Goal: Transaction & Acquisition: Purchase product/service

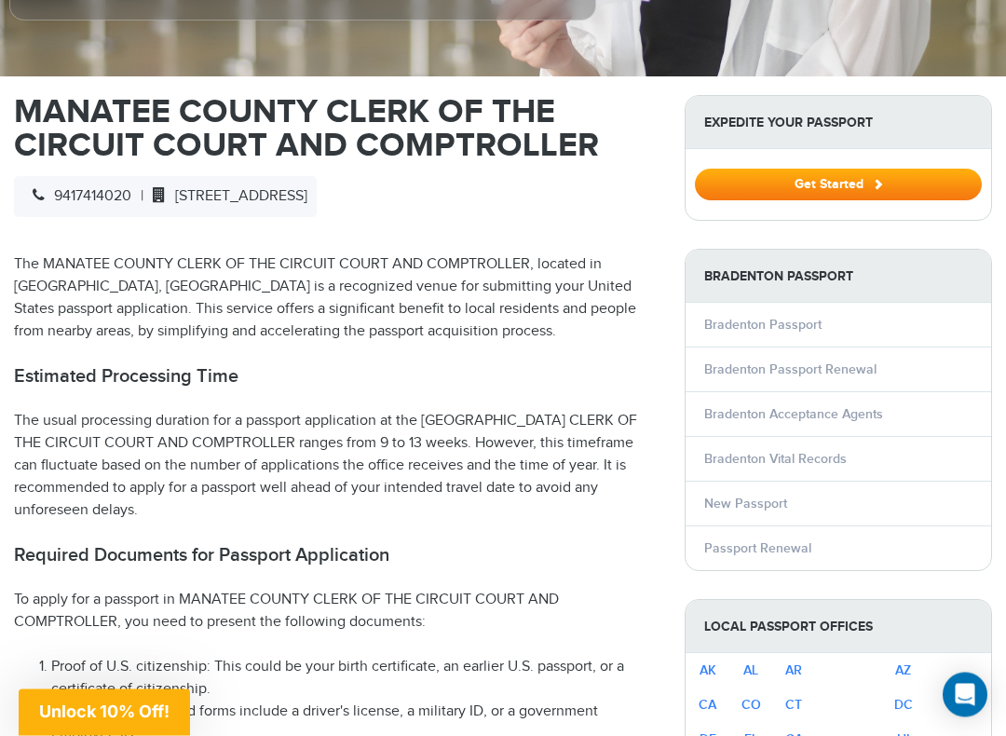
scroll to position [572, 0]
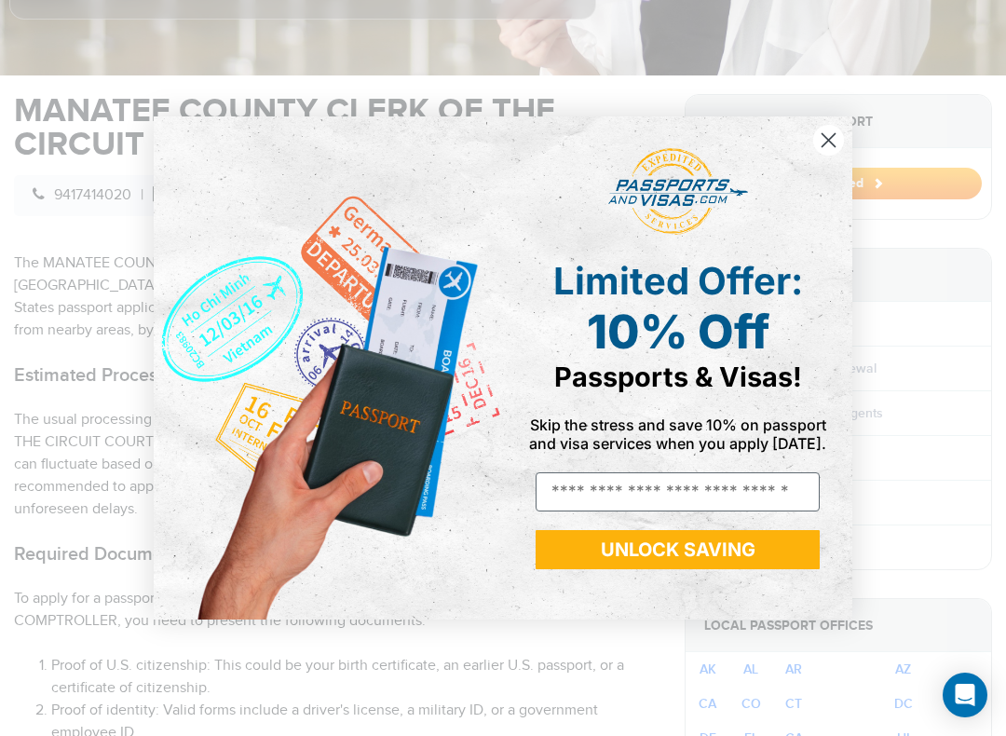
click at [841, 150] on circle "Close dialog" at bounding box center [828, 140] width 31 height 31
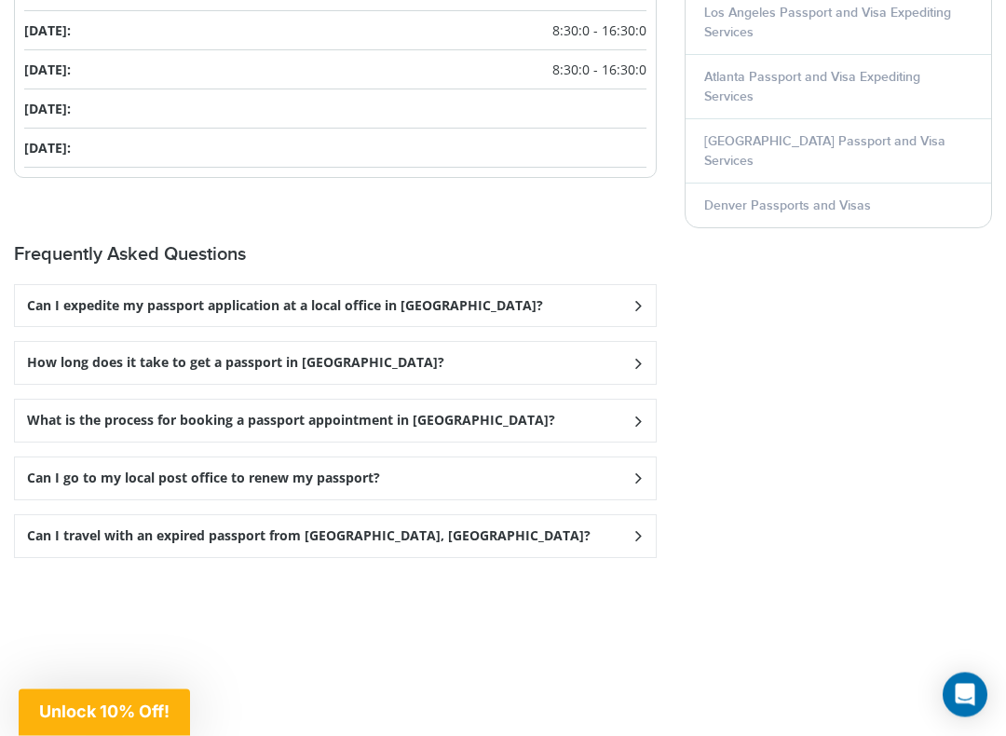
scroll to position [2683, 0]
click at [642, 356] on icon at bounding box center [638, 362] width 19 height 12
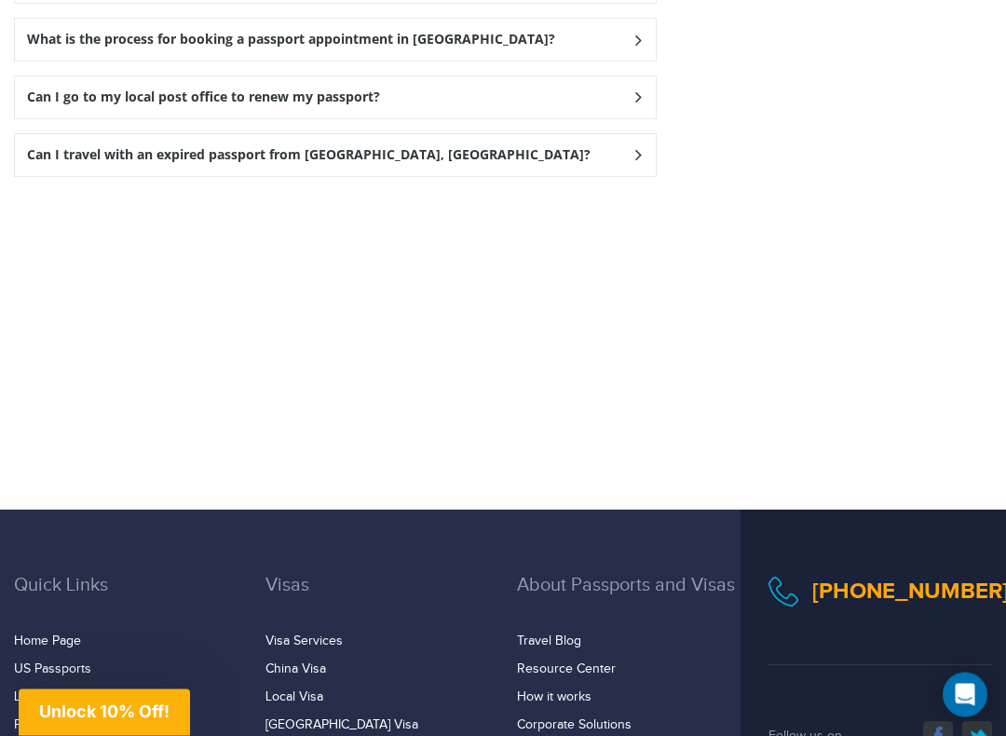
scroll to position [3131, 0]
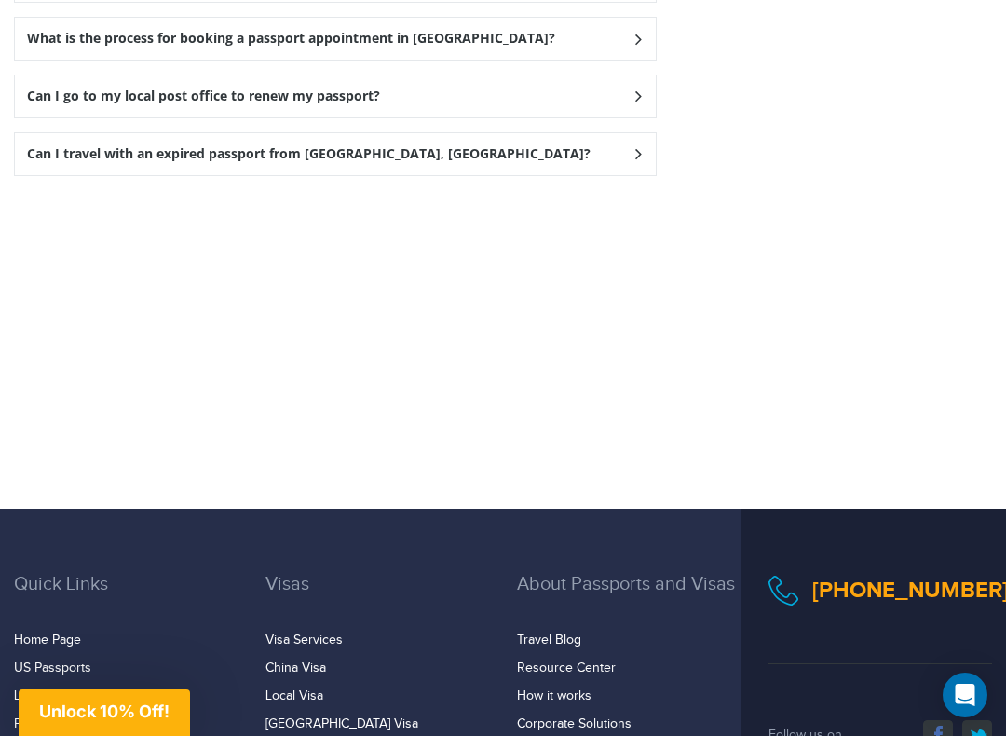
click at [649, 85] on div "Can I go to my local post office to renew my passport?" at bounding box center [335, 96] width 641 height 42
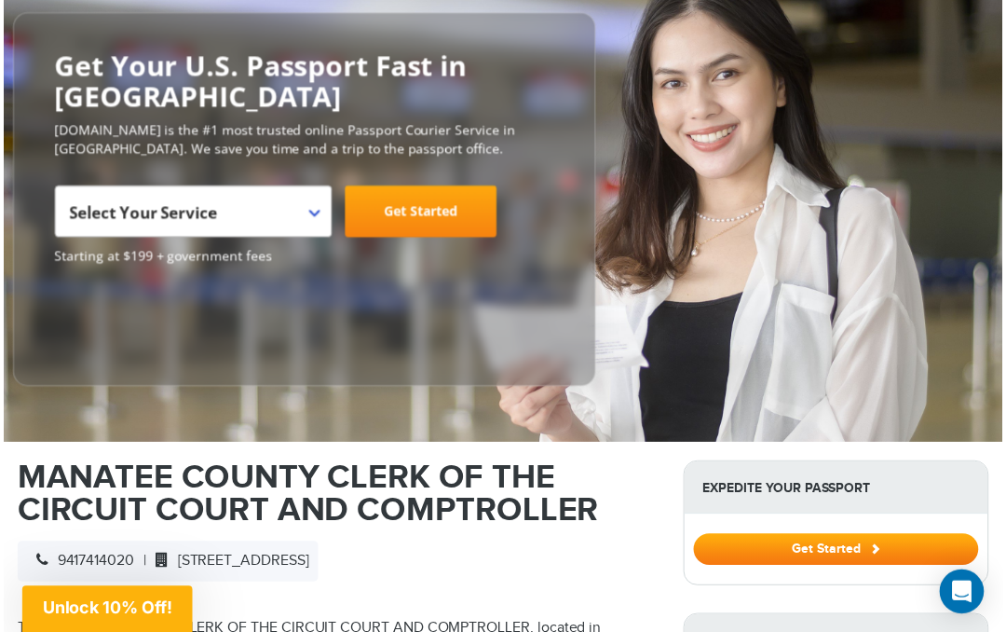
scroll to position [206, 0]
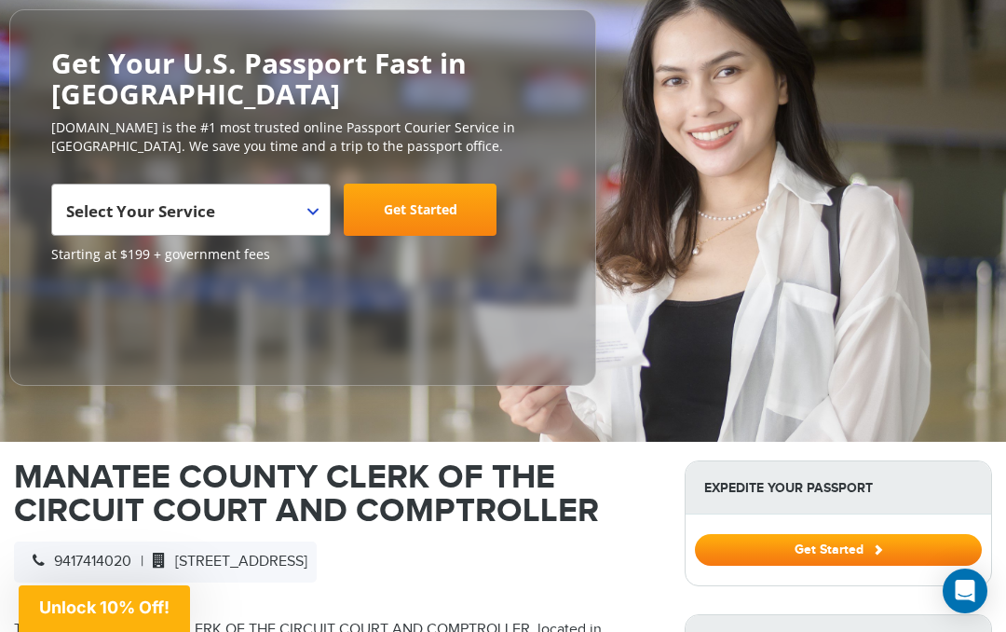
click at [320, 210] on span "Select Your Service" at bounding box center [191, 210] width 280 height 52
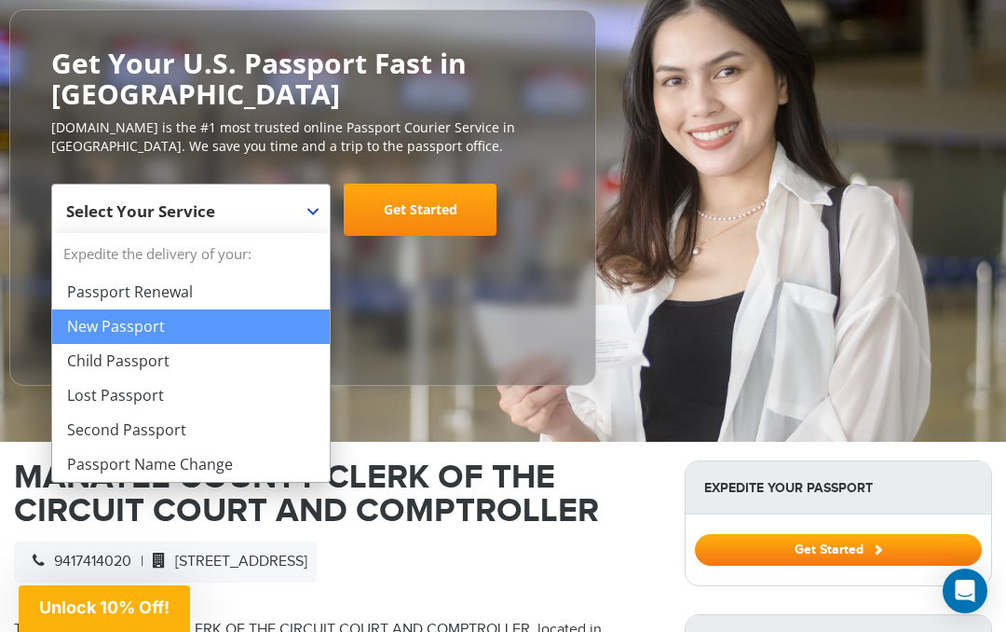
select select "**********"
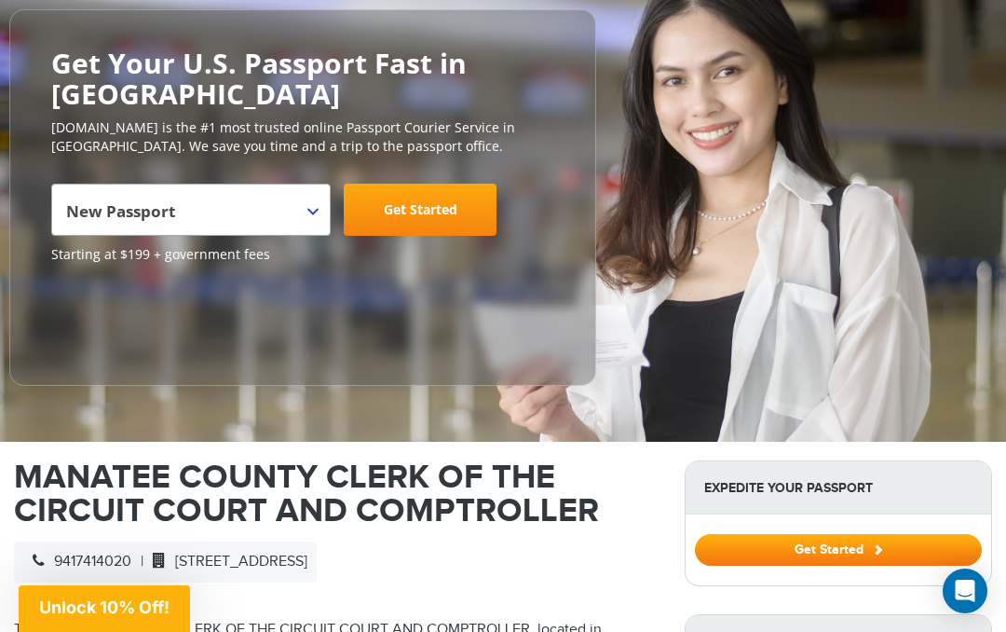
click at [459, 212] on link "Get Started" at bounding box center [420, 210] width 153 height 52
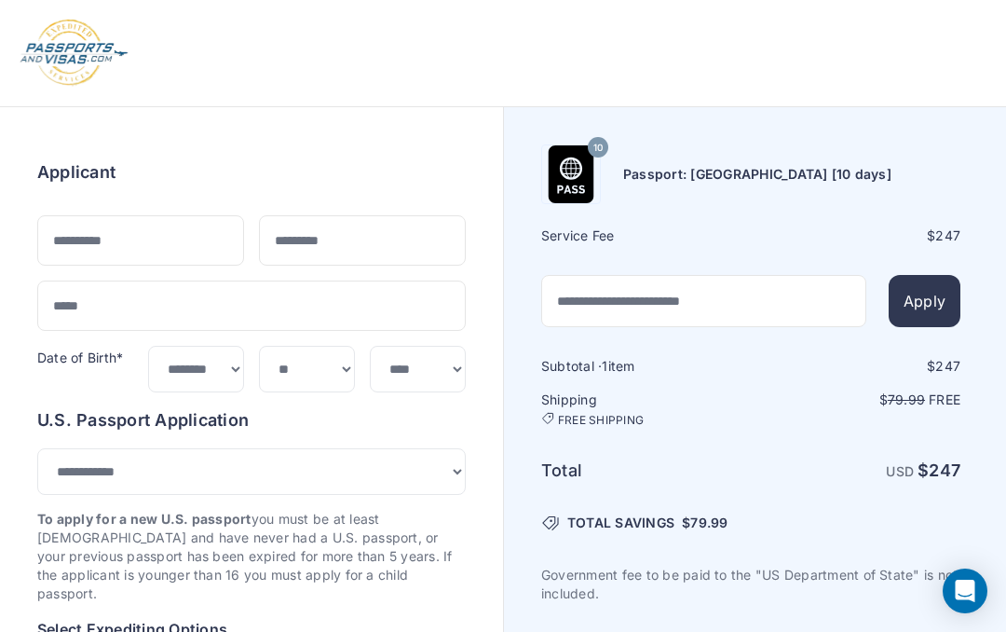
select select "***"
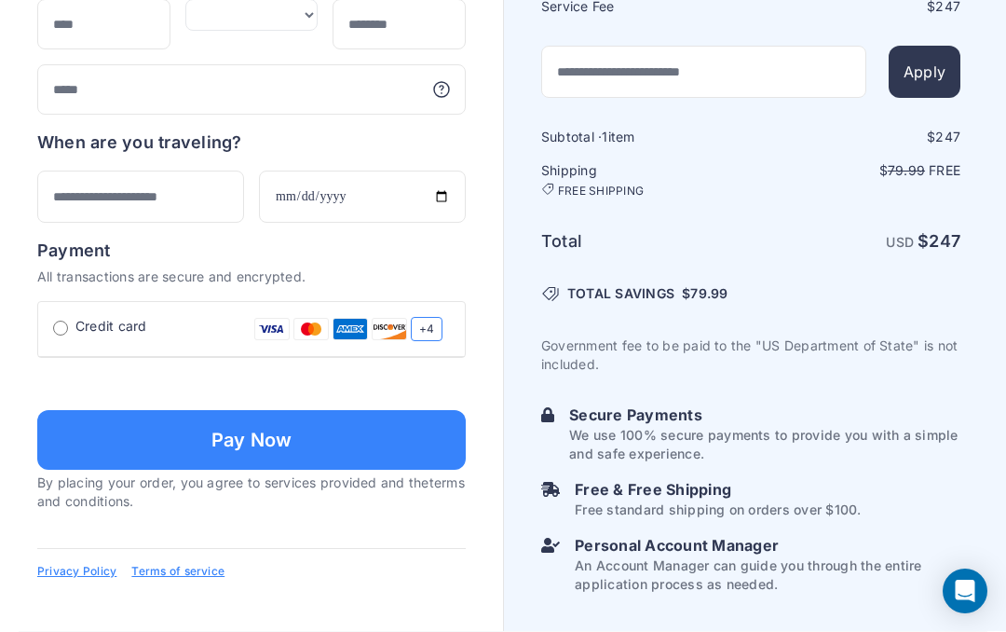
scroll to position [1385, 0]
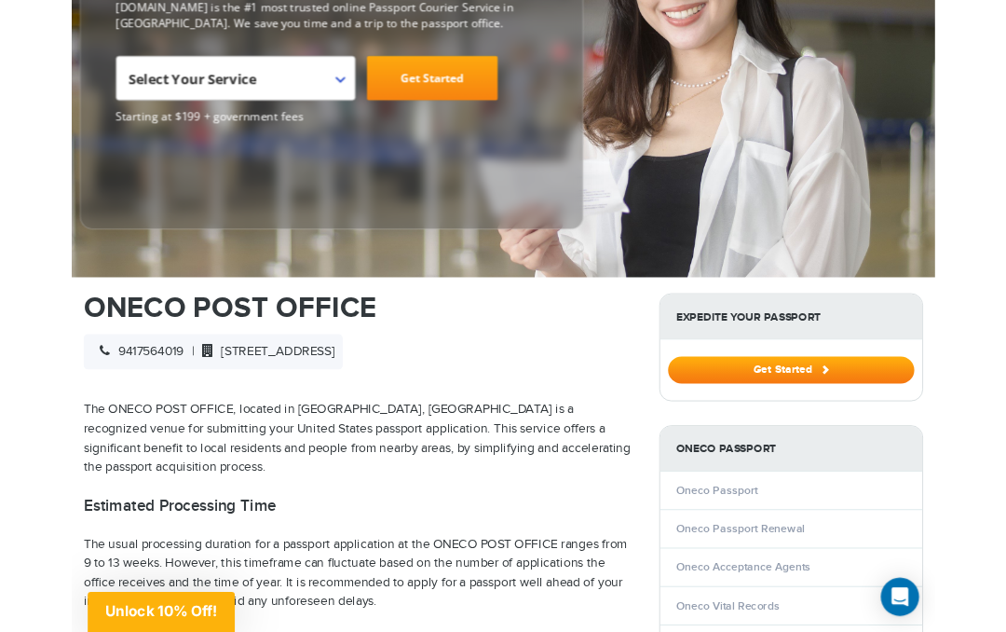
scroll to position [376, 0]
